Goal: Find contact information: Find contact information

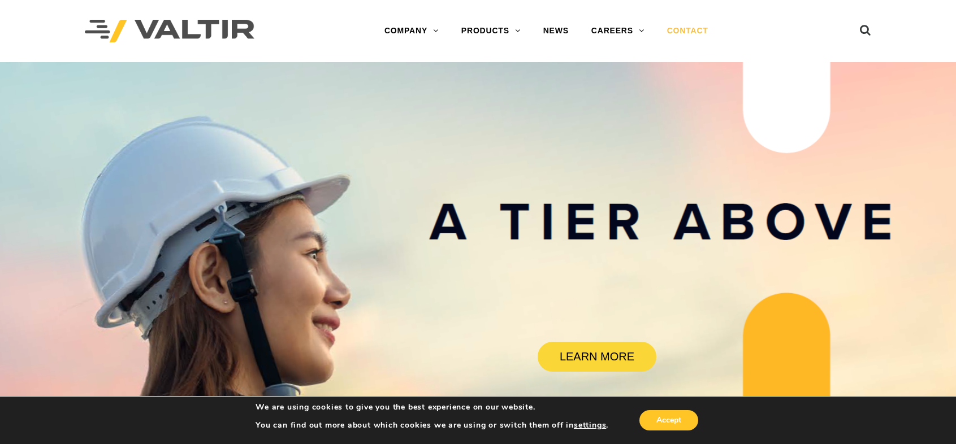
click at [686, 28] on link "CONTACT" at bounding box center [688, 31] width 64 height 23
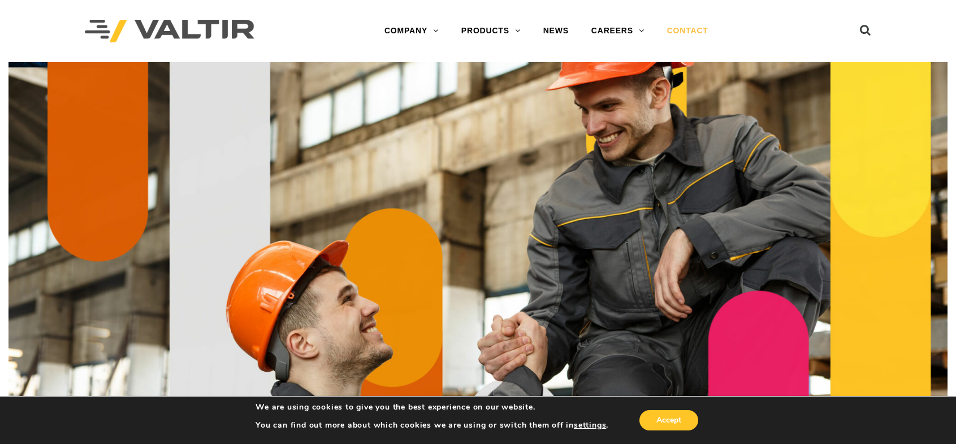
click at [687, 29] on link "CONTACT" at bounding box center [688, 31] width 64 height 23
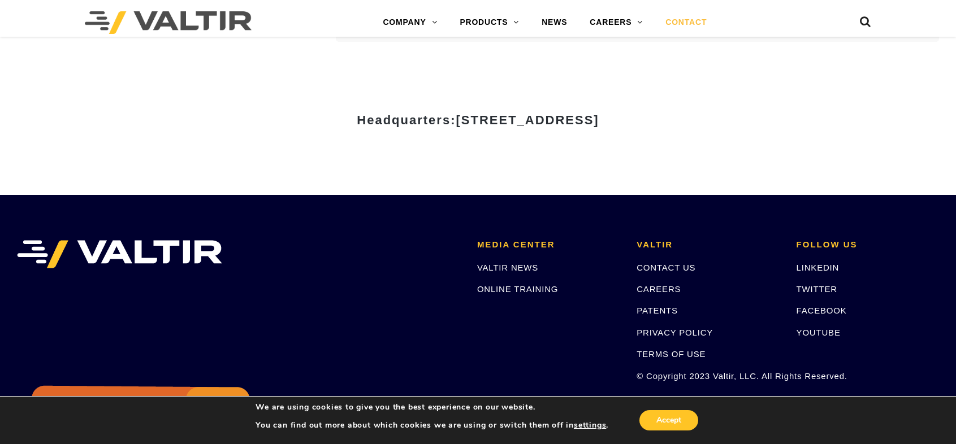
scroll to position [1526, 0]
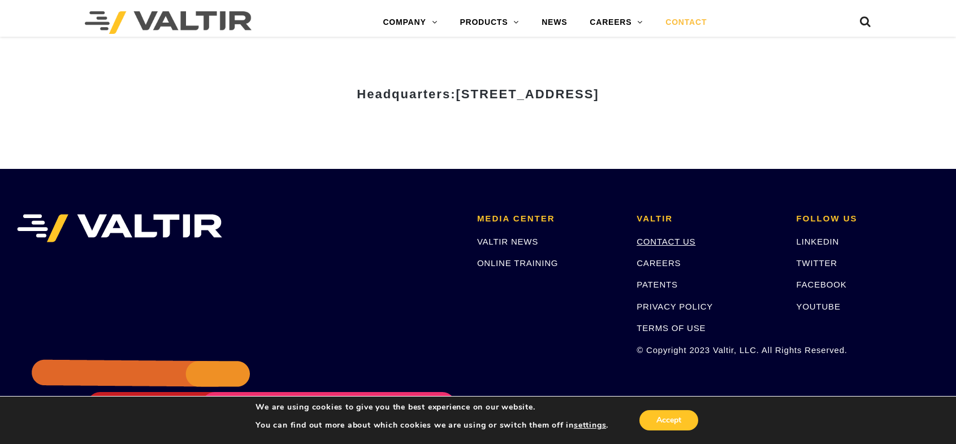
click at [656, 245] on link "CONTACT US" at bounding box center [666, 242] width 59 height 10
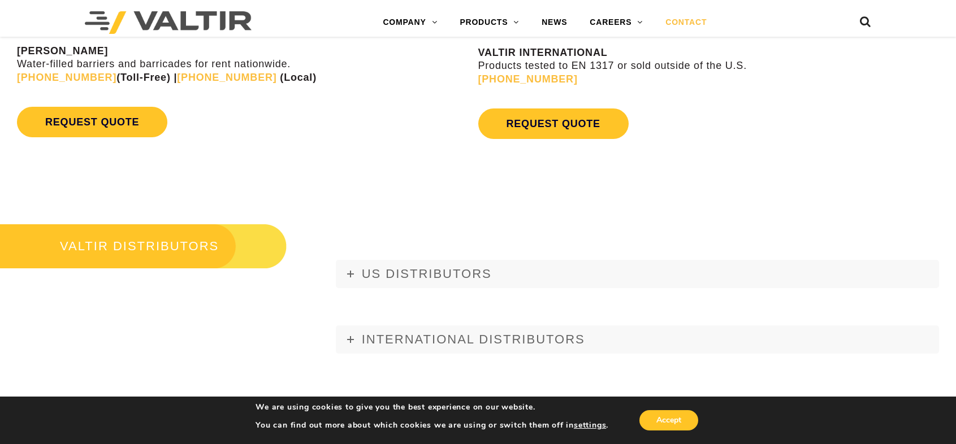
scroll to position [1300, 0]
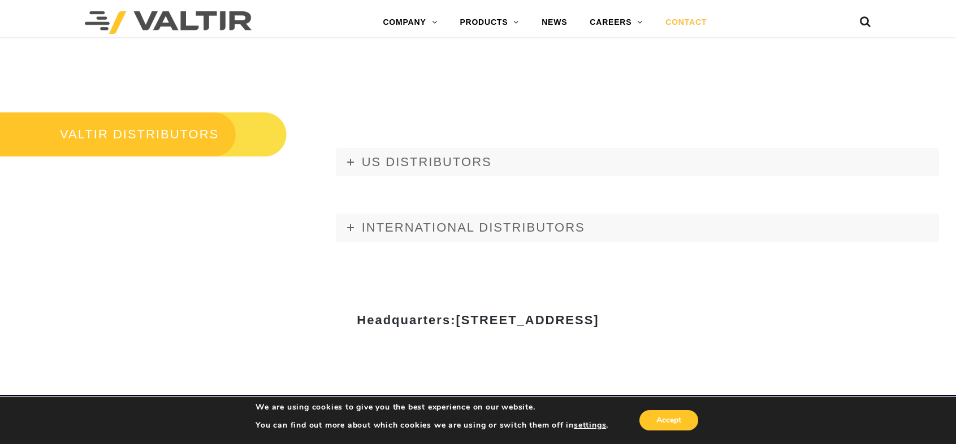
click at [151, 137] on h3 "VALTIR DISTRIBUTORS" at bounding box center [143, 134] width 287 height 47
click at [363, 157] on span "US DISTRIBUTORS" at bounding box center [427, 162] width 130 height 14
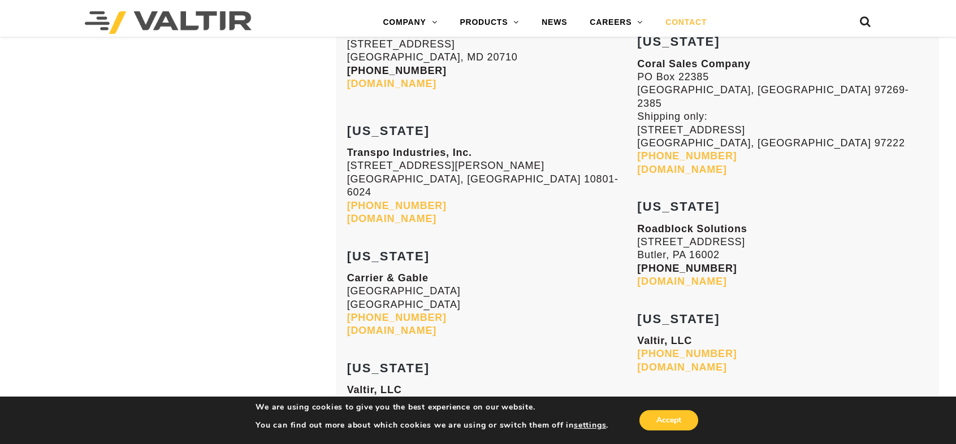
scroll to position [4522, 0]
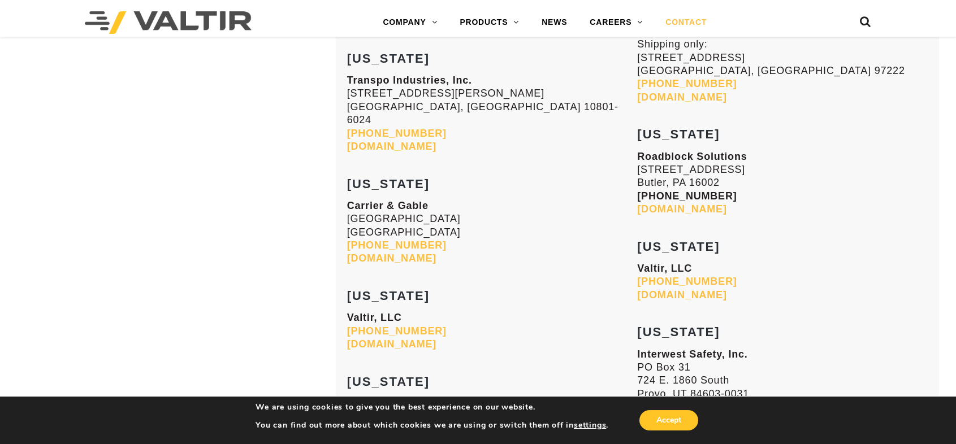
drag, startPoint x: 352, startPoint y: 369, endPoint x: 409, endPoint y: 329, distance: 69.3
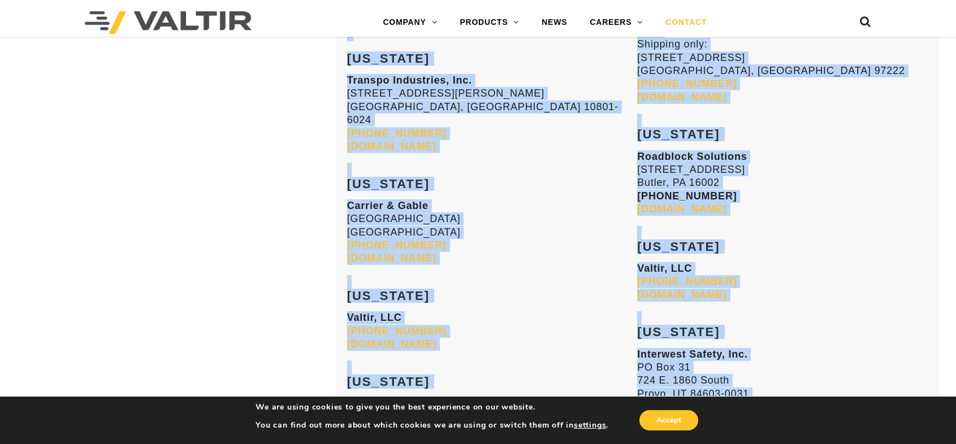
drag, startPoint x: 343, startPoint y: 240, endPoint x: 793, endPoint y: 384, distance: 472.5
copy div "ALABAMA Gulf Material Sales, LLC 70393 Bravo Street Covington, LA 70433 985-809…"
